Goal: Transaction & Acquisition: Purchase product/service

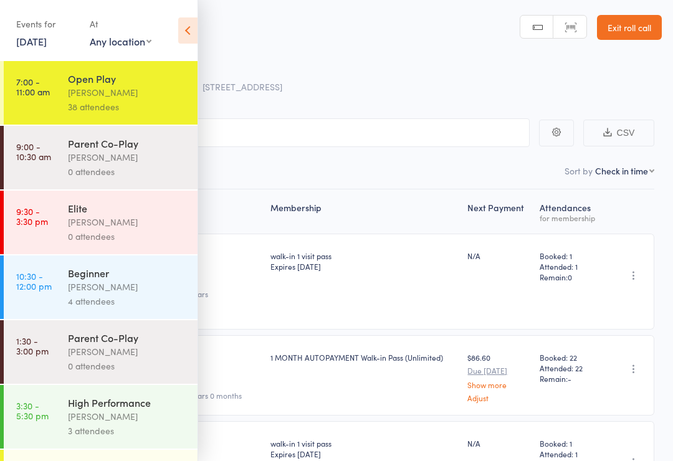
click at [161, 110] on div "38 attendees" at bounding box center [127, 107] width 119 height 14
click at [175, 34] on div "Events for 16 Aug, 2025 16 Aug, 2025 August 2025 Sun Mon Tue Wed Thu Fri Sat 31…" at bounding box center [98, 31] width 197 height 63
click at [197, 37] on icon at bounding box center [187, 30] width 19 height 26
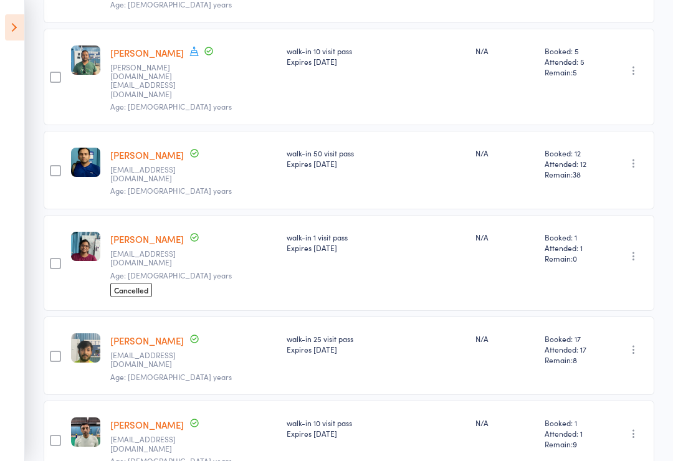
scroll to position [747, 0]
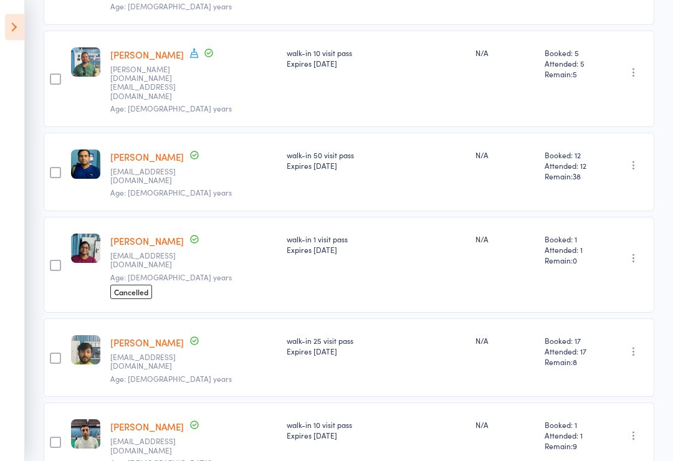
click at [136, 235] on link "[PERSON_NAME]" at bounding box center [147, 241] width 74 height 13
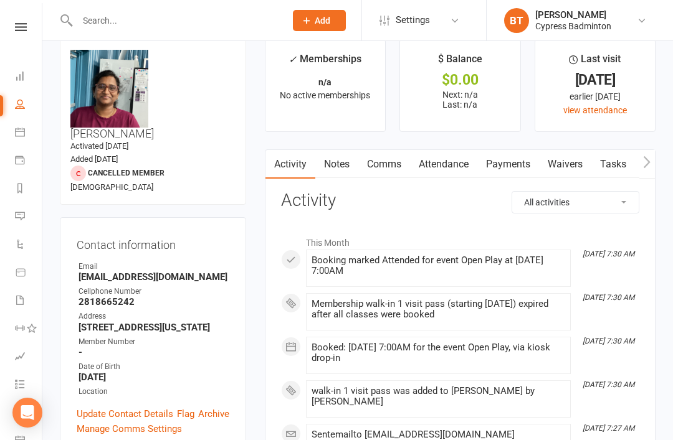
scroll to position [19, 0]
click at [184, 371] on div "Contact information Owner Email [EMAIL_ADDRESS][DOMAIN_NAME] Cellphone Number […" at bounding box center [153, 335] width 186 height 236
click at [184, 407] on link "Flag" at bounding box center [185, 414] width 17 height 15
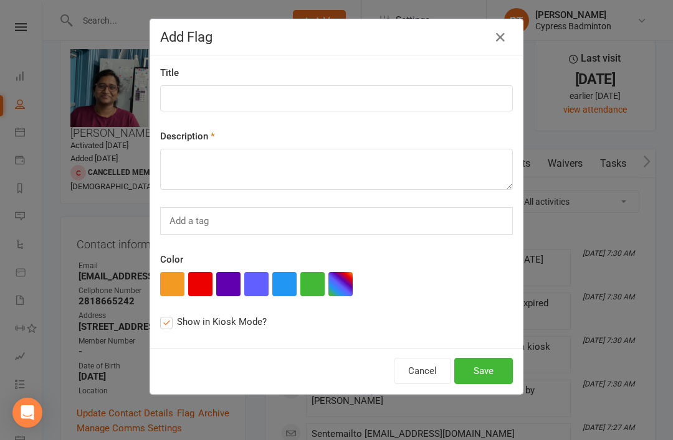
click at [197, 281] on button "button" at bounding box center [200, 284] width 24 height 24
click at [265, 98] on input at bounding box center [336, 98] width 353 height 26
type input "**** TOOK A RENTAL RACKET ****"
click at [201, 180] on textarea at bounding box center [336, 169] width 353 height 41
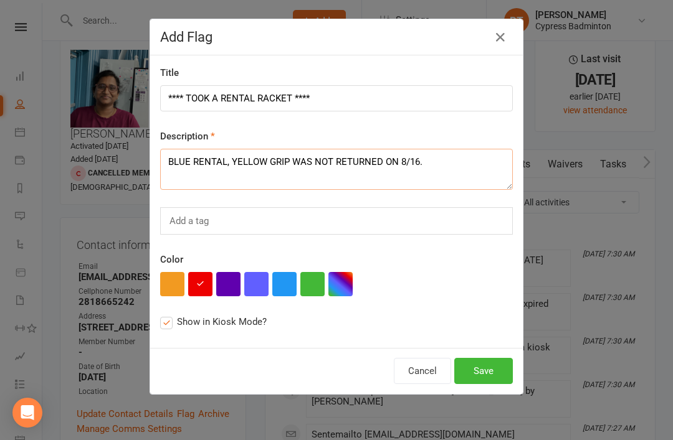
click at [224, 164] on textarea "BLUE RENTAL, YELLOW GRIP WAS NOT RETURNED ON 8/16." at bounding box center [336, 169] width 353 height 41
click at [307, 163] on textarea "BLUE RENTAL (w/ YELLOW GRIP WAS NOT RETURNED ON 8/16." at bounding box center [336, 169] width 353 height 41
click at [227, 150] on textarea "BLUE RENTAL (w/ YELLOW GRIP) WAS NOT RETURNED ON 8/16." at bounding box center [336, 169] width 353 height 41
click at [223, 161] on textarea "BLUE RENTAL (w/ YELLOW GRIP) WAS NOT RETURNED ON 8/16." at bounding box center [336, 169] width 353 height 41
type textarea "BLUE RENTAL RACKET (w/ YELLOW GRIP) WAS NOT RETURNED ON 8/16."
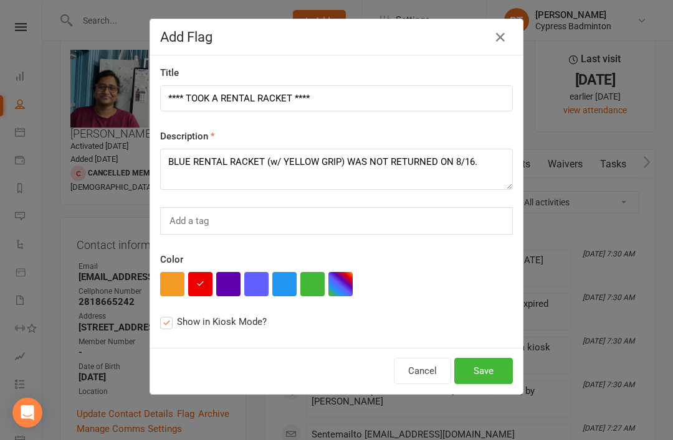
click at [490, 370] on button "Save" at bounding box center [483, 371] width 59 height 26
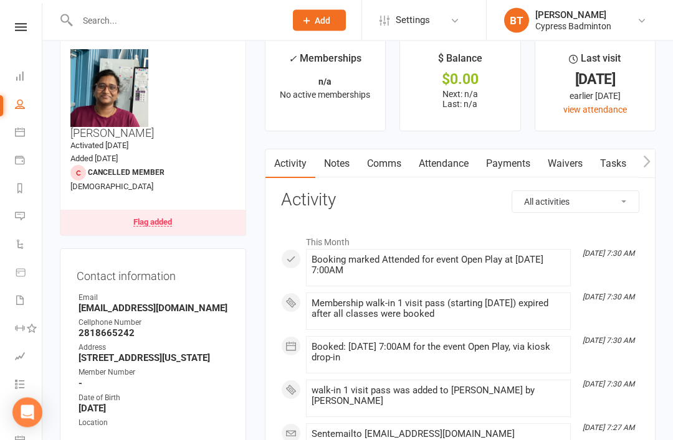
scroll to position [20, 0]
click at [150, 27] on input "text" at bounding box center [175, 20] width 203 height 17
type input "P"
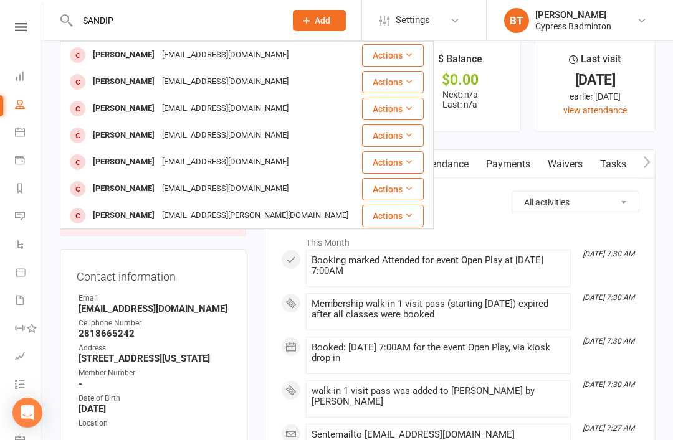
type input "SANDIP"
click at [133, 54] on div "[PERSON_NAME]" at bounding box center [123, 55] width 69 height 18
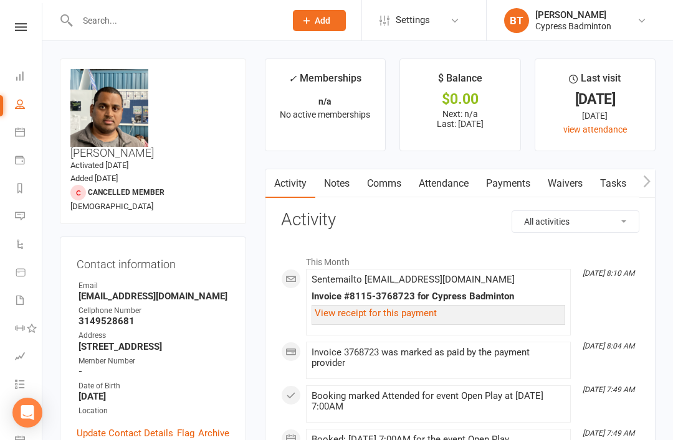
click at [523, 180] on link "Payments" at bounding box center [508, 183] width 62 height 29
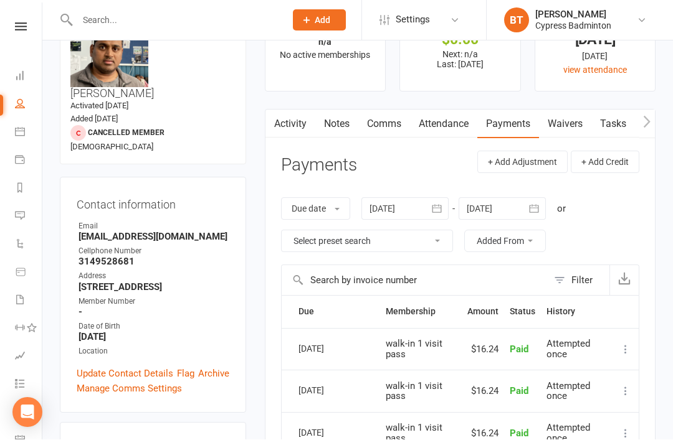
scroll to position [60, 0]
click at [400, 203] on div at bounding box center [404, 208] width 87 height 22
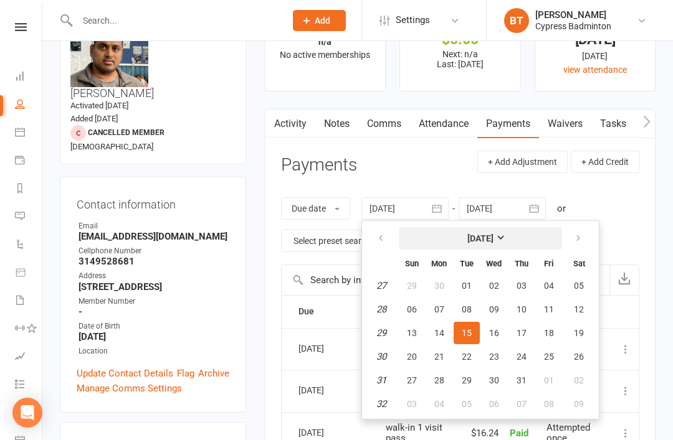
click at [493, 235] on strong "[DATE]" at bounding box center [480, 239] width 26 height 10
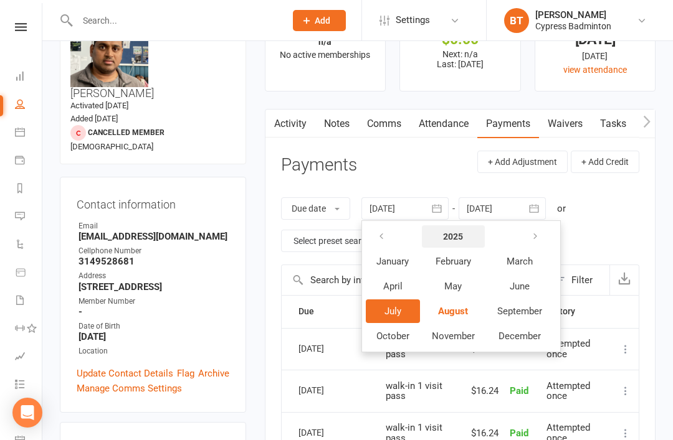
click at [466, 232] on button "2025" at bounding box center [453, 237] width 63 height 22
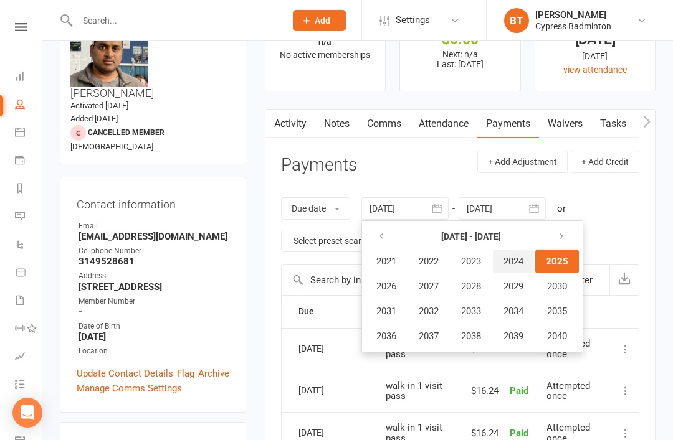
click at [520, 256] on span "2024" at bounding box center [513, 261] width 20 height 11
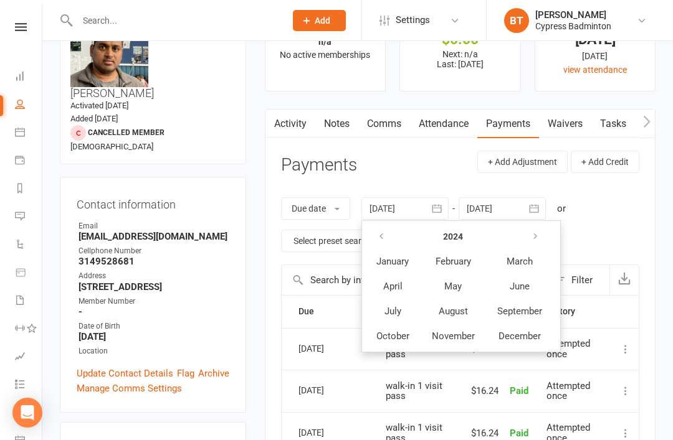
click at [639, 229] on div "Activity Notes Comms Attendance Payments Waivers Tasks Automations Credit balan…" at bounding box center [460, 411] width 391 height 605
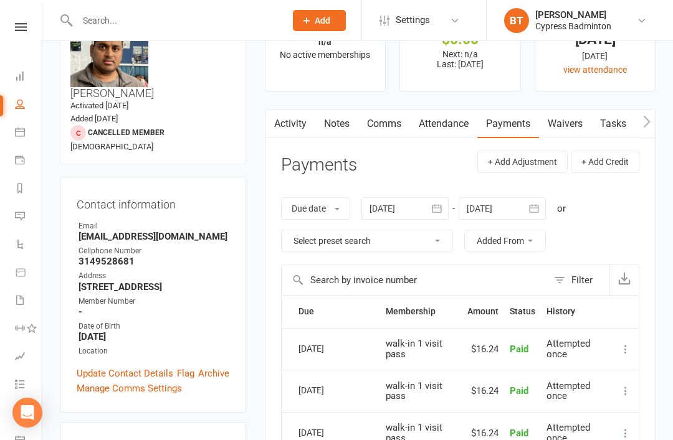
click at [400, 207] on div at bounding box center [404, 208] width 87 height 22
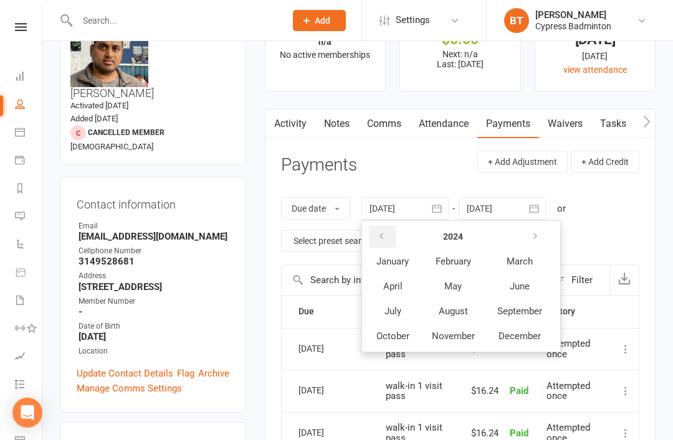
click at [393, 230] on button "button" at bounding box center [382, 237] width 27 height 22
click at [532, 234] on button "button" at bounding box center [536, 237] width 27 height 22
click at [473, 343] on button "November" at bounding box center [453, 337] width 64 height 24
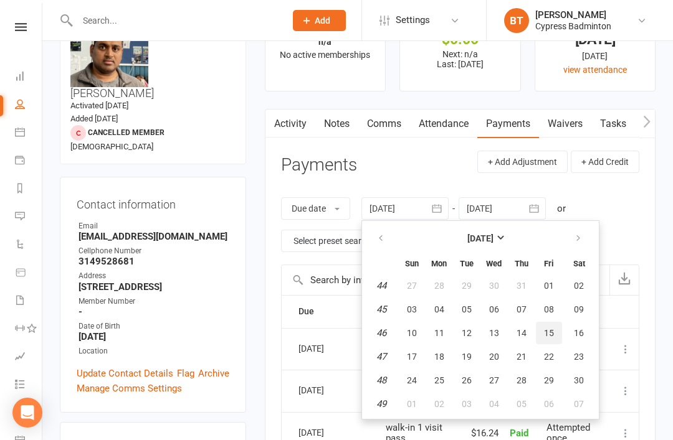
click at [562, 328] on button "15" at bounding box center [549, 333] width 26 height 22
type input "[DATE]"
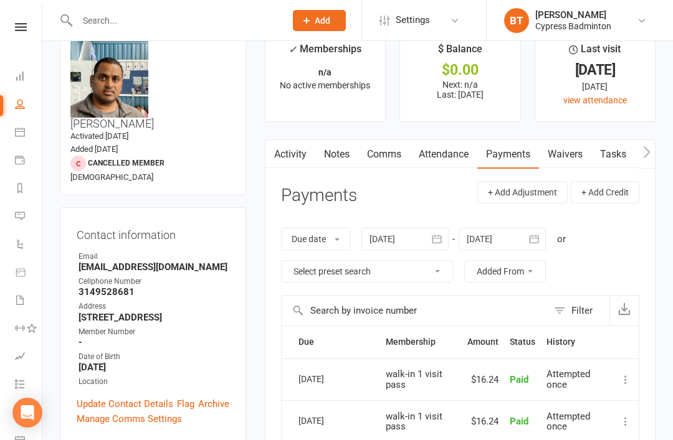
scroll to position [0, 0]
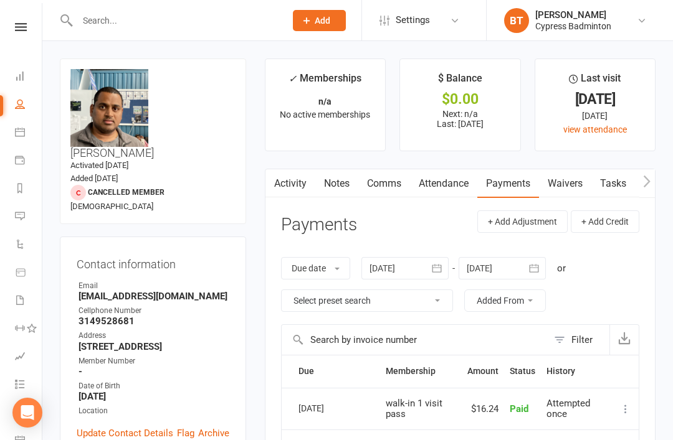
click at [26, 40] on div "Clubworx" at bounding box center [21, 43] width 42 height 40
click at [23, 25] on icon at bounding box center [21, 27] width 12 height 8
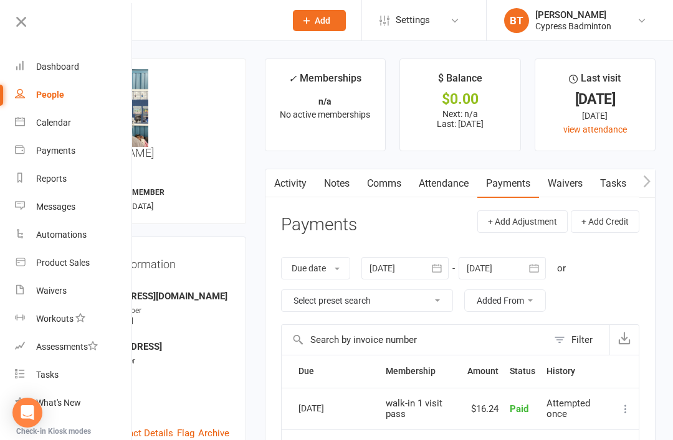
click at [109, 259] on link "Product Sales" at bounding box center [74, 263] width 118 height 28
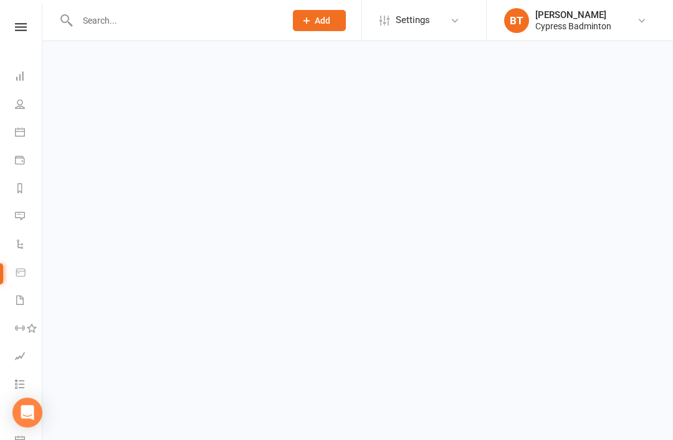
select select "100"
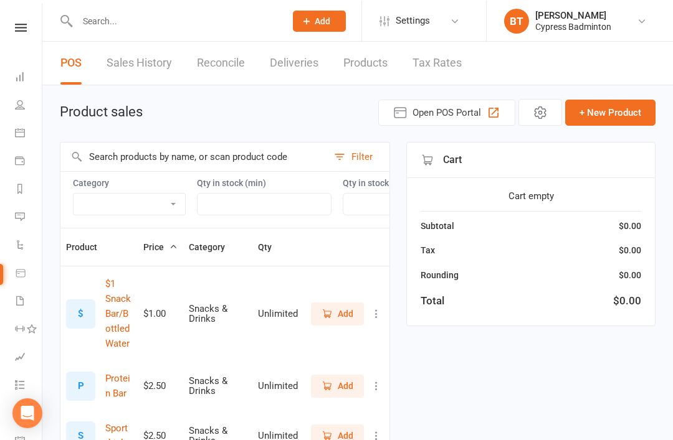
click at [171, 201] on select "Bag Birdies Clerical Merchandise .Other Merchandise Rackets Merchandise Shoes R…" at bounding box center [130, 203] width 112 height 21
select select "3532"
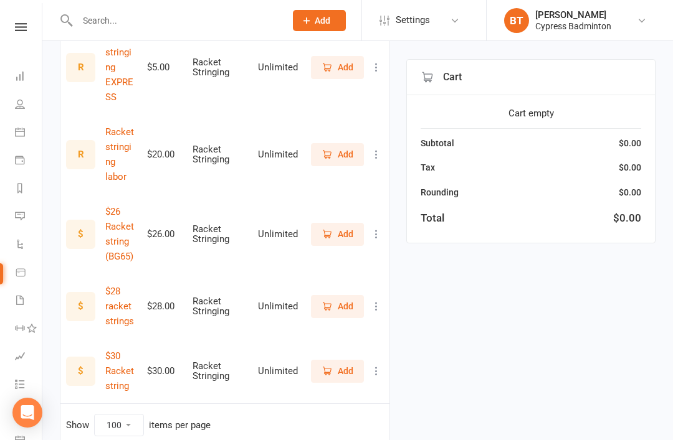
scroll to position [247, 0]
click at [331, 300] on icon "button" at bounding box center [326, 305] width 11 height 11
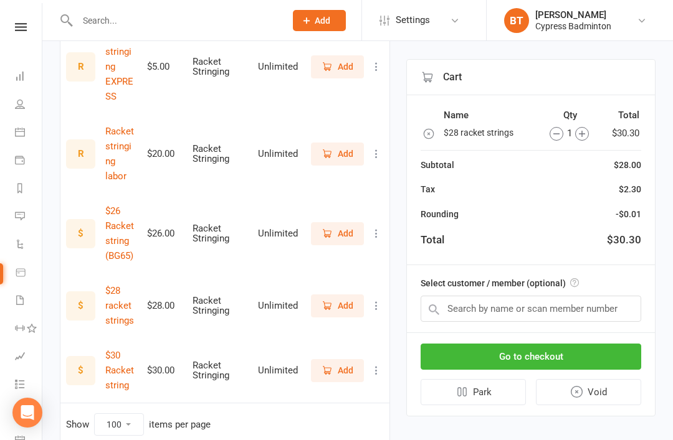
click at [598, 287] on div "Select customer / member (optional)" at bounding box center [531, 298] width 248 height 67
click at [611, 311] on input "text" at bounding box center [531, 309] width 221 height 26
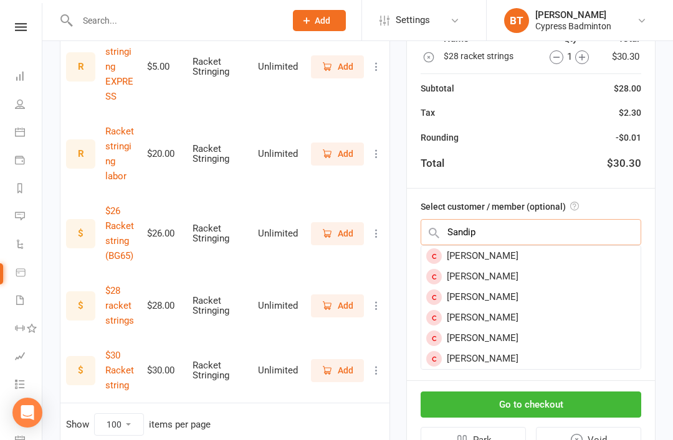
type input "Sandip"
click at [490, 245] on div "[PERSON_NAME]" at bounding box center [530, 255] width 219 height 21
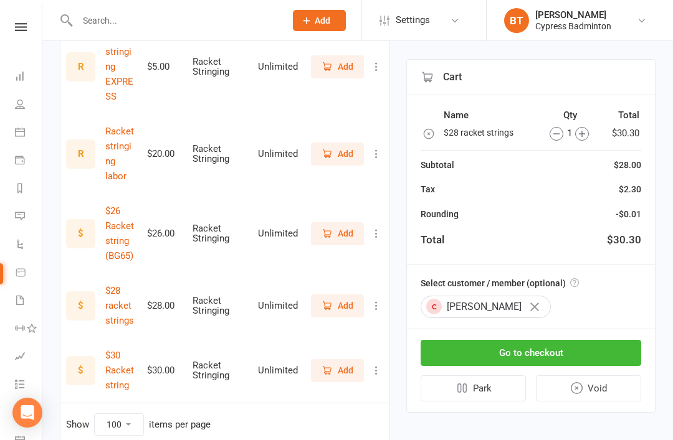
click at [608, 348] on button "Go to checkout" at bounding box center [531, 353] width 221 height 26
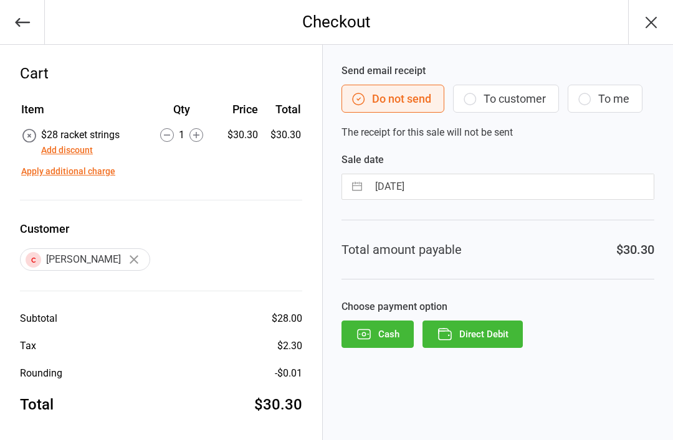
scroll to position [6, 0]
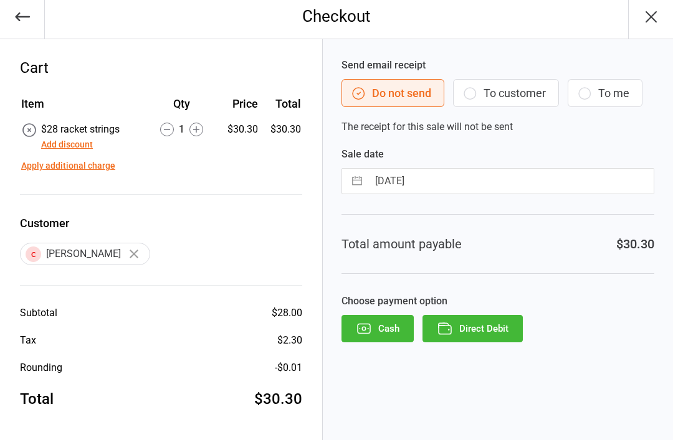
click at [505, 330] on button "Direct Debit" at bounding box center [472, 328] width 100 height 27
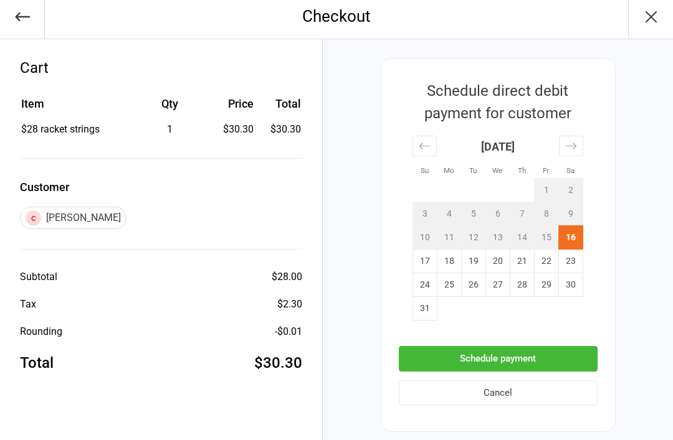
scroll to position [0, 0]
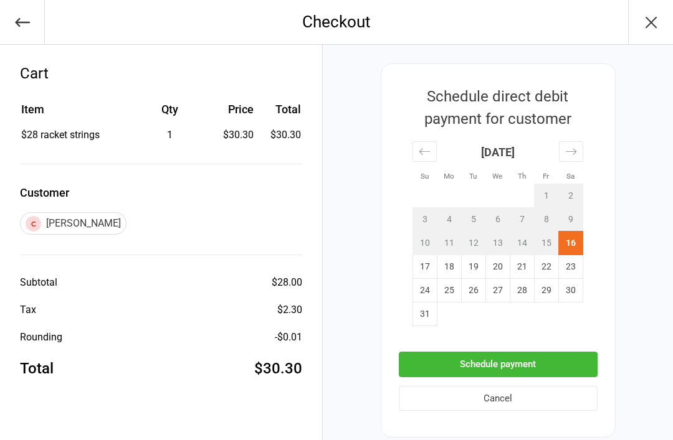
click at [556, 367] on button "Schedule payment" at bounding box center [498, 365] width 199 height 26
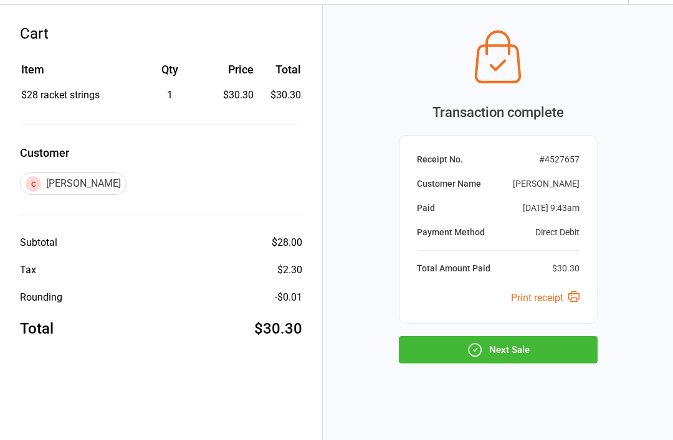
scroll to position [44, 0]
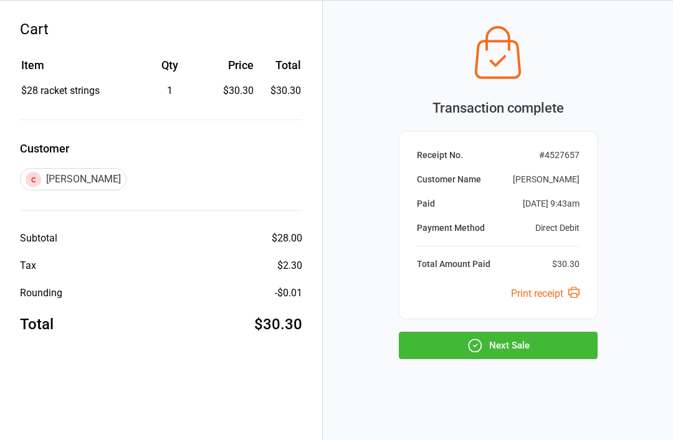
click at [572, 353] on button "Next Sale" at bounding box center [498, 345] width 199 height 27
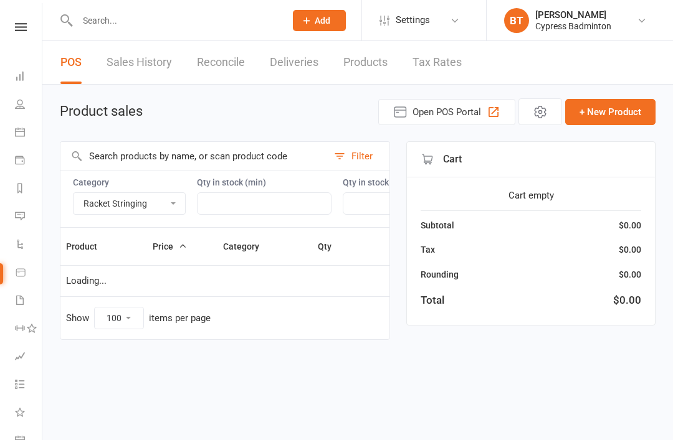
select select "3532"
select select "100"
